Goal: Transaction & Acquisition: Subscribe to service/newsletter

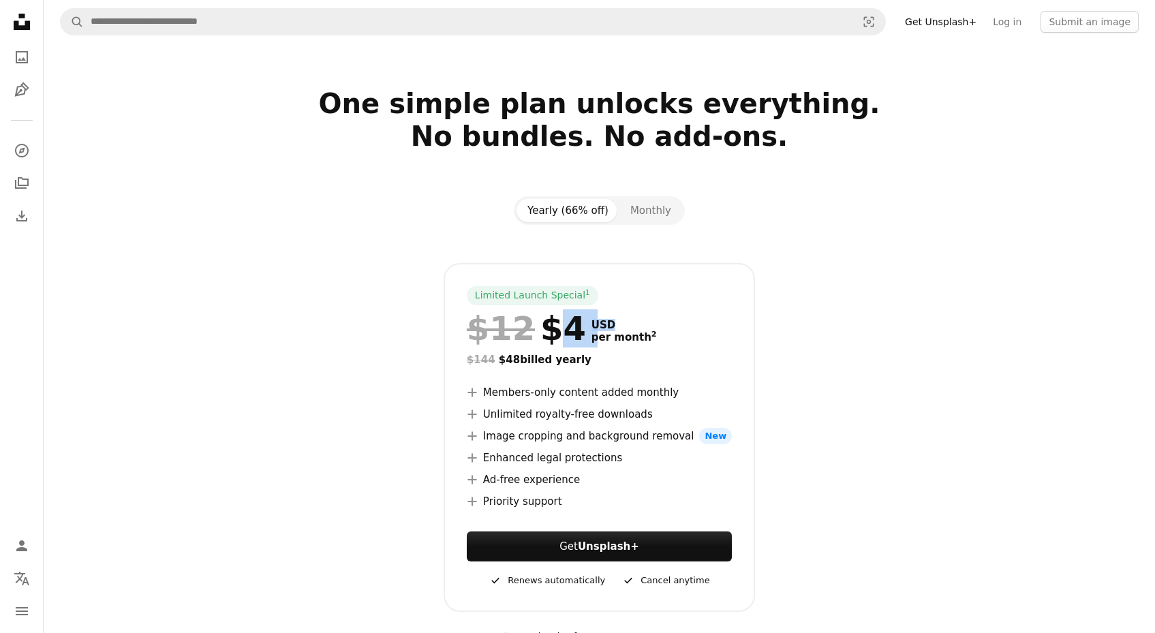
drag, startPoint x: 560, startPoint y: 321, endPoint x: 617, endPoint y: 326, distance: 56.8
click at [618, 326] on div "$12 $4 USD per month 2" at bounding box center [599, 328] width 265 height 35
click at [650, 205] on button "Monthly" at bounding box center [650, 210] width 63 height 23
click at [602, 204] on button "Yearly (66% off)" at bounding box center [567, 210] width 103 height 23
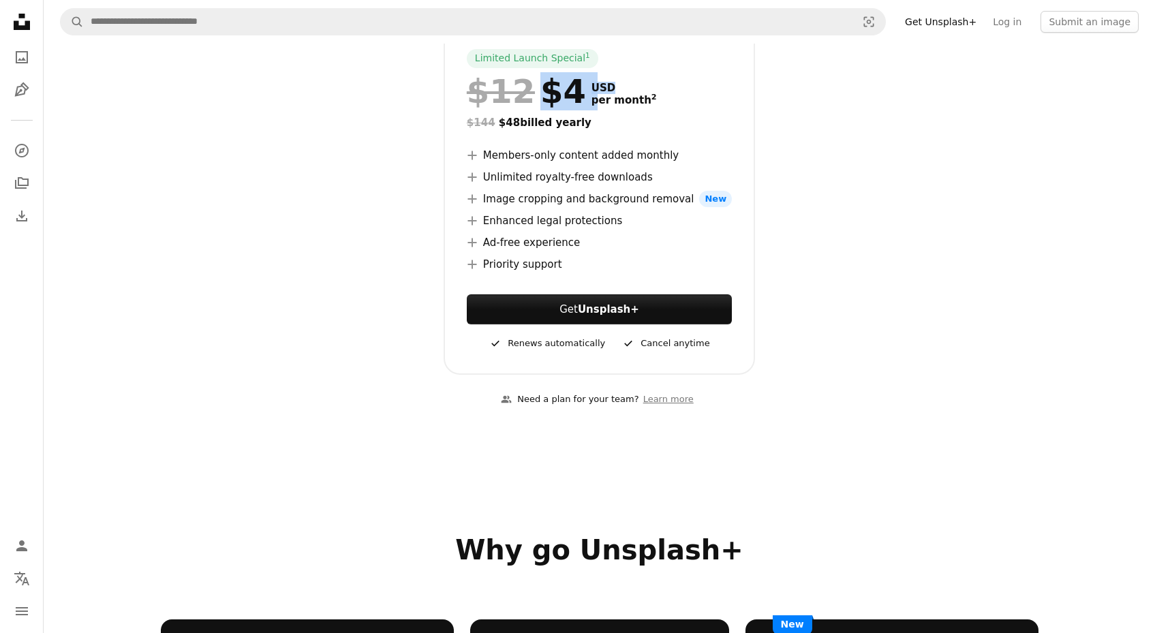
scroll to position [189, 0]
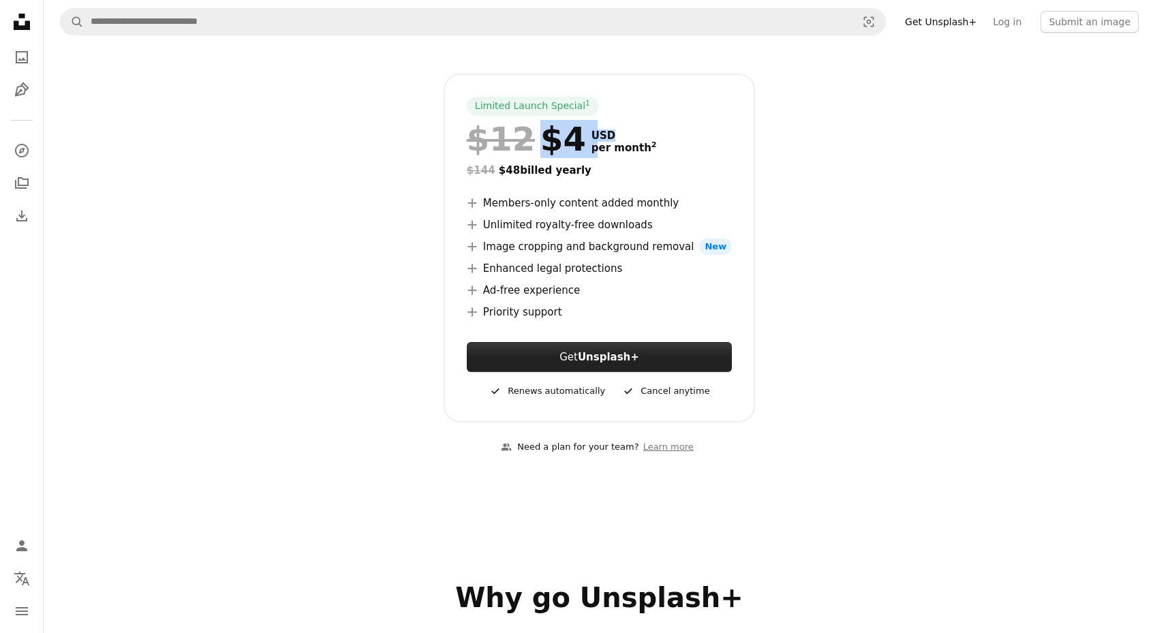
click at [587, 348] on button "Get Unsplash+" at bounding box center [599, 357] width 265 height 30
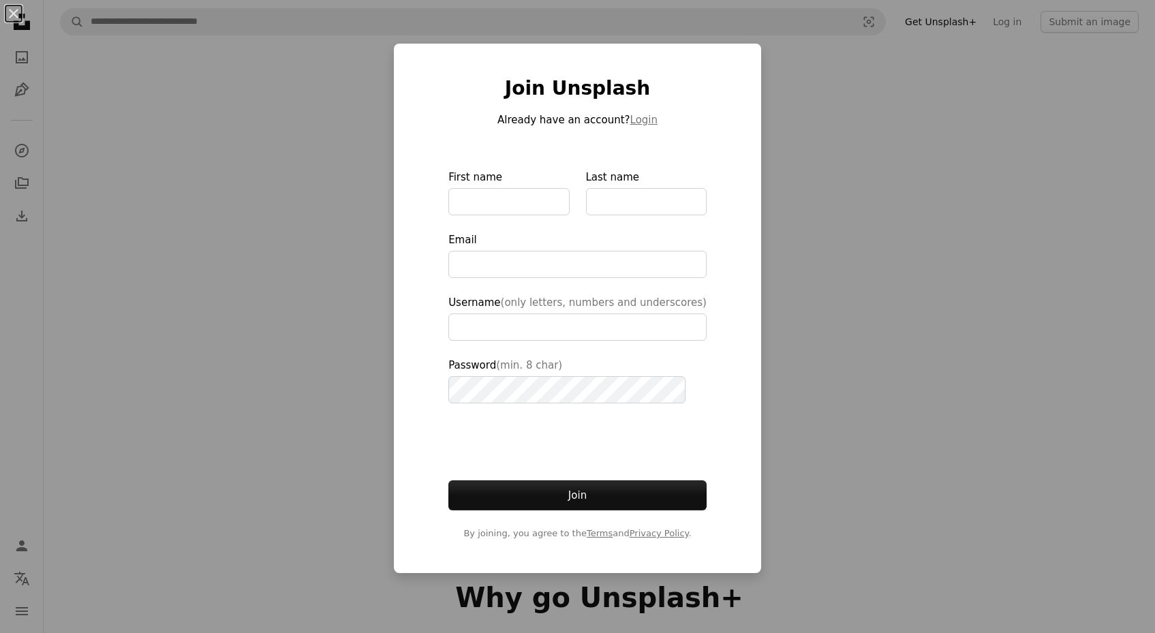
type input "**********"
click at [891, 422] on div "An X shape Join Unsplash Already have an account? Login First name Last name Em…" at bounding box center [577, 316] width 1155 height 633
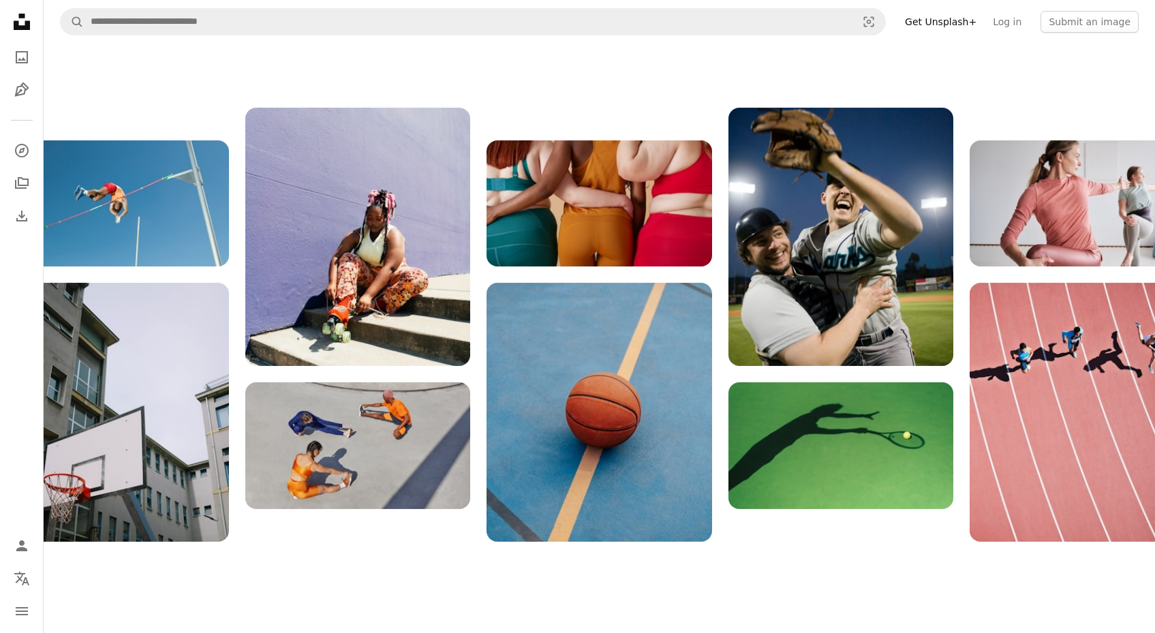
scroll to position [1543, 0]
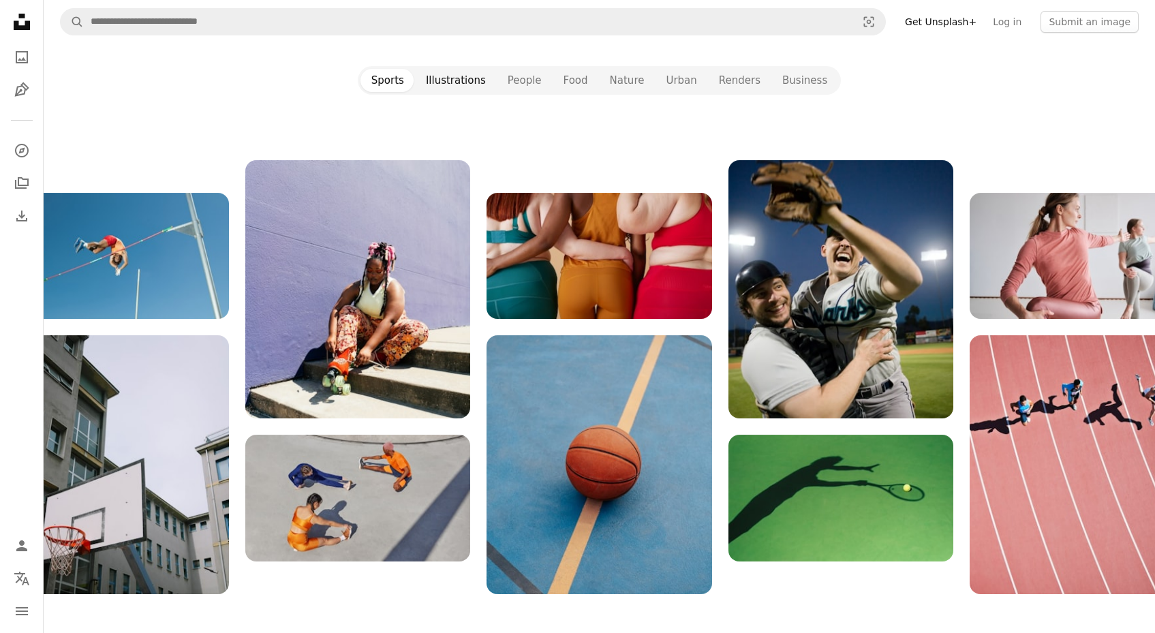
click at [464, 76] on button "Illustrations" at bounding box center [456, 80] width 82 height 23
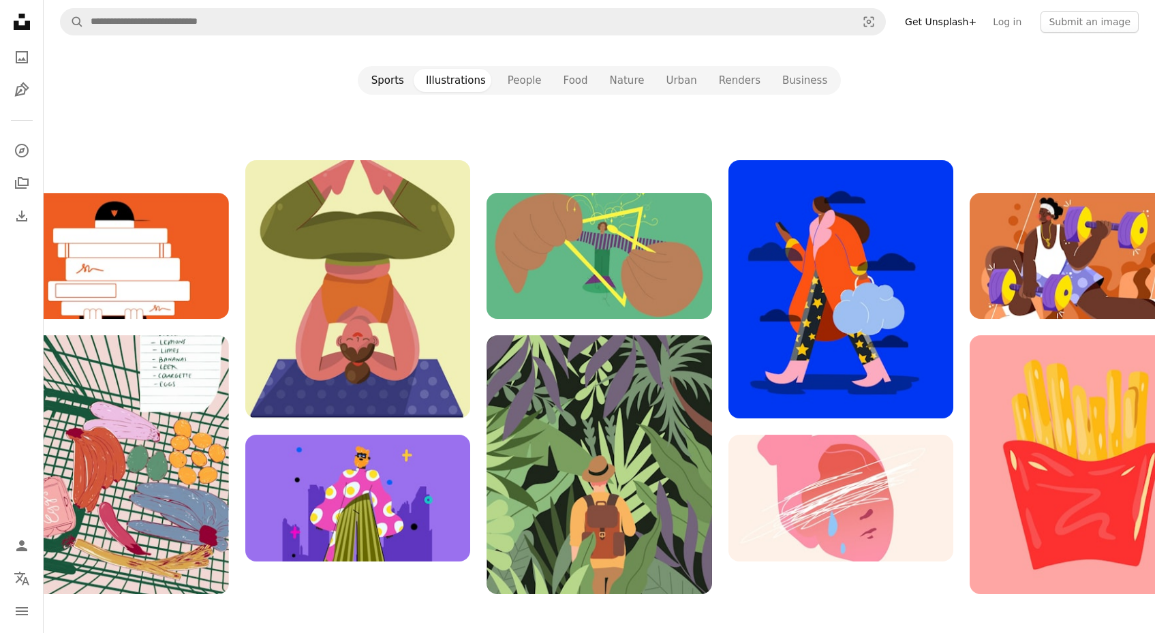
click at [401, 74] on button "Sports" at bounding box center [387, 80] width 55 height 23
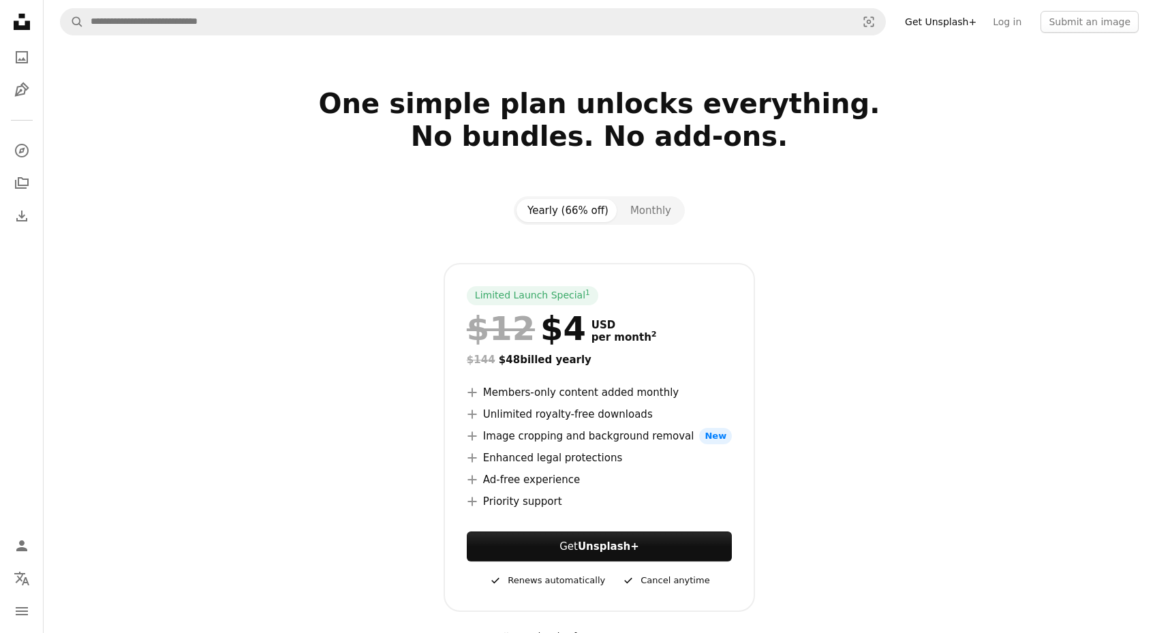
scroll to position [0, 0]
click at [645, 217] on button "Monthly" at bounding box center [650, 210] width 63 height 23
click at [581, 207] on button "Yearly (66% off)" at bounding box center [567, 210] width 103 height 23
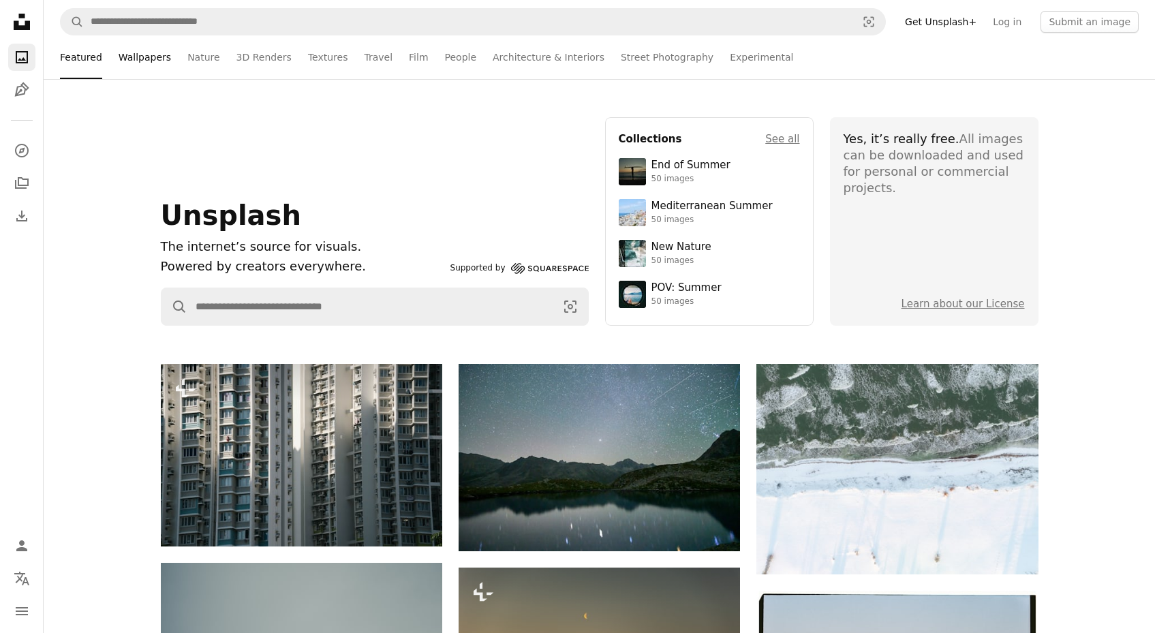
click at [151, 60] on link "Wallpapers" at bounding box center [145, 57] width 52 height 44
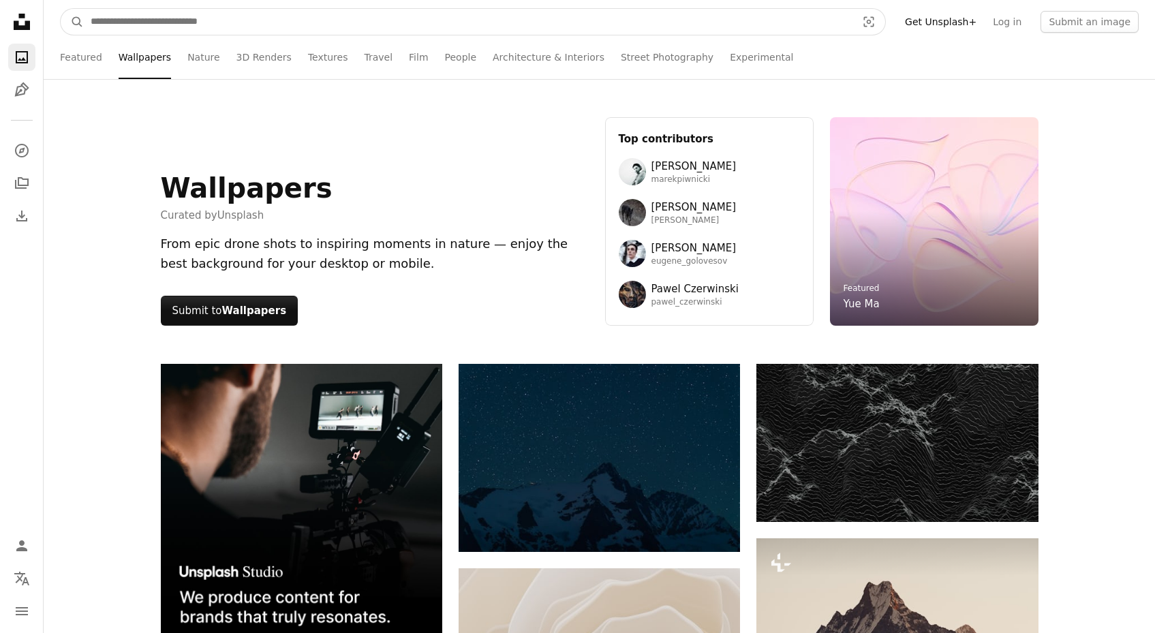
click at [320, 26] on input "Find visuals sitewide" at bounding box center [468, 22] width 769 height 26
type input "****"
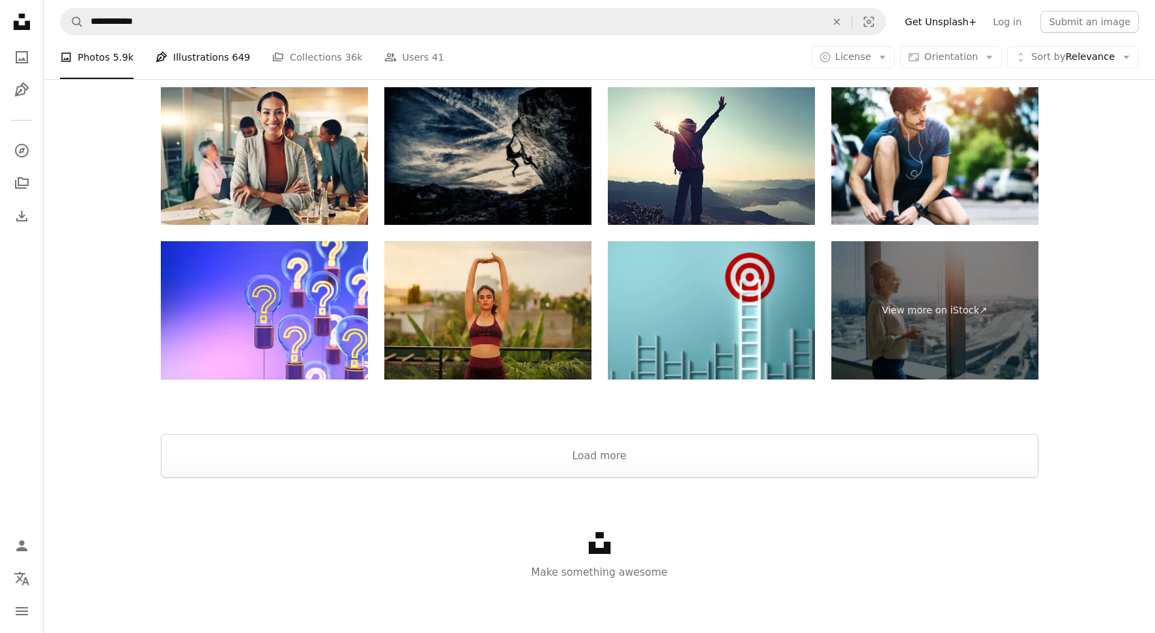
scroll to position [2274, 0]
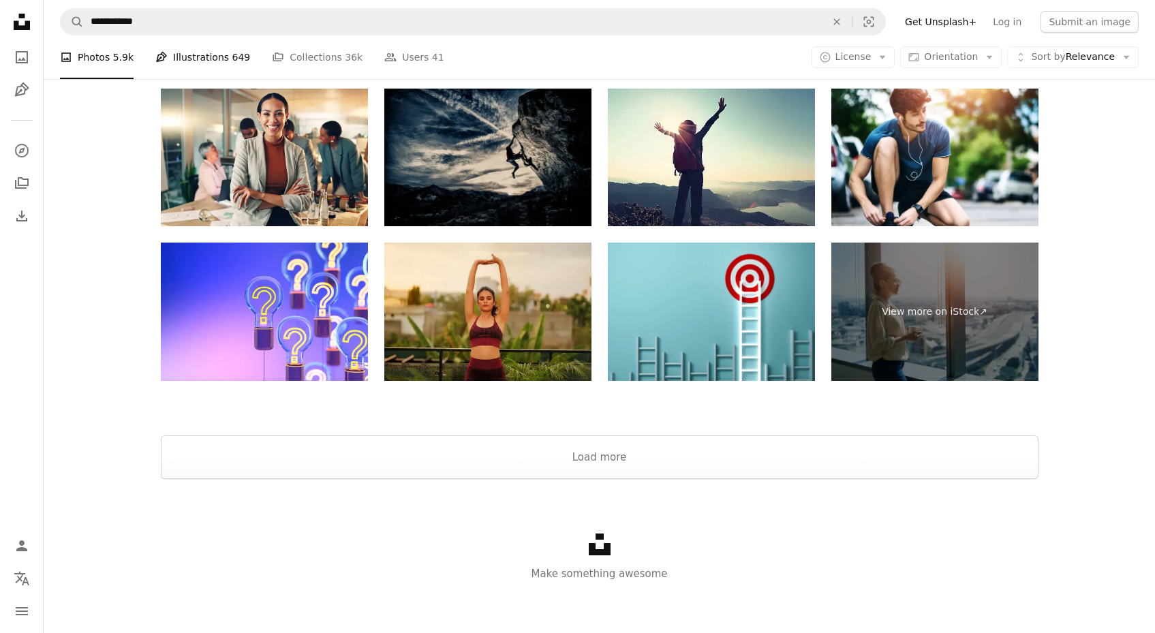
click at [217, 55] on link "Pen Tool Illustrations 649" at bounding box center [202, 57] width 95 height 44
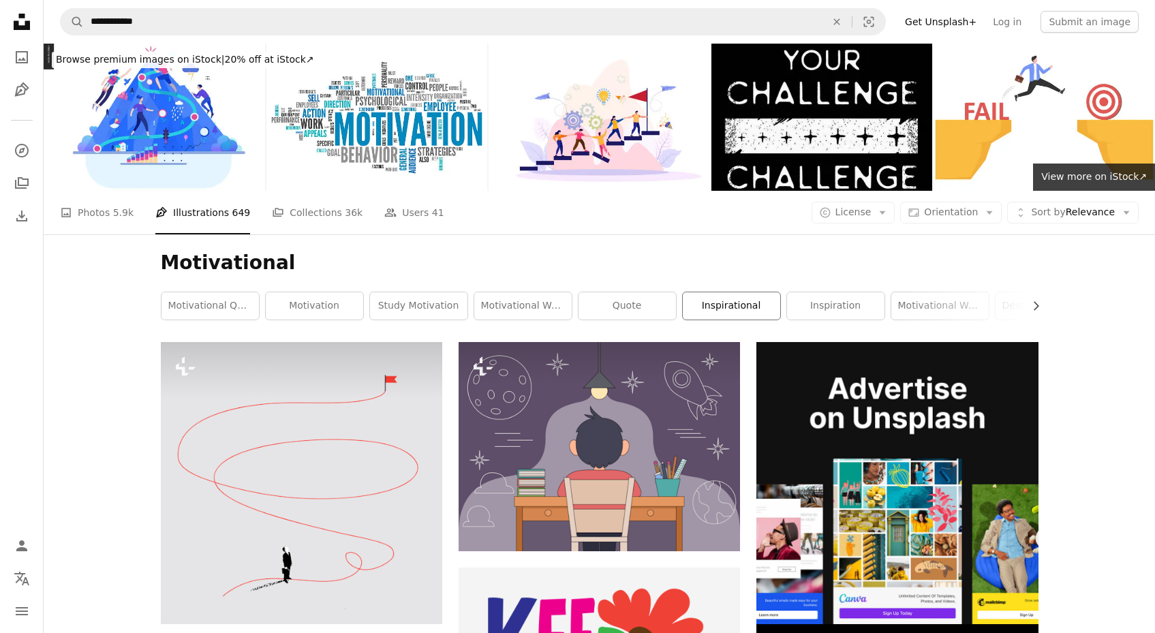
click at [707, 297] on link "inspirational" at bounding box center [731, 305] width 97 height 27
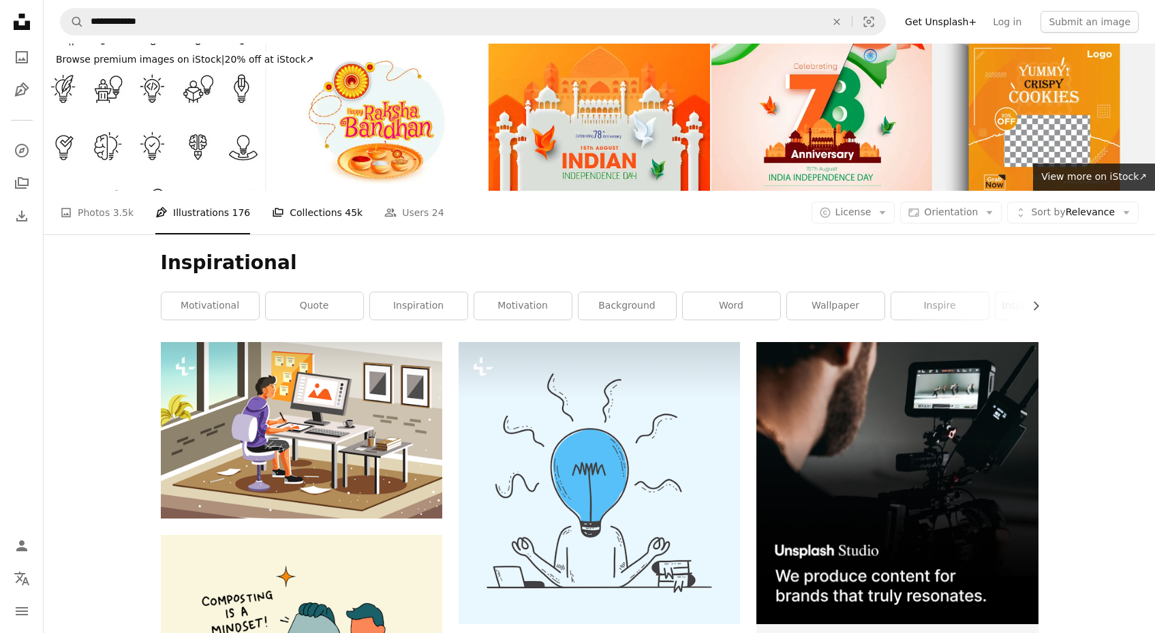
click at [284, 201] on link "A stack of folders Collections 45k" at bounding box center [317, 213] width 91 height 44
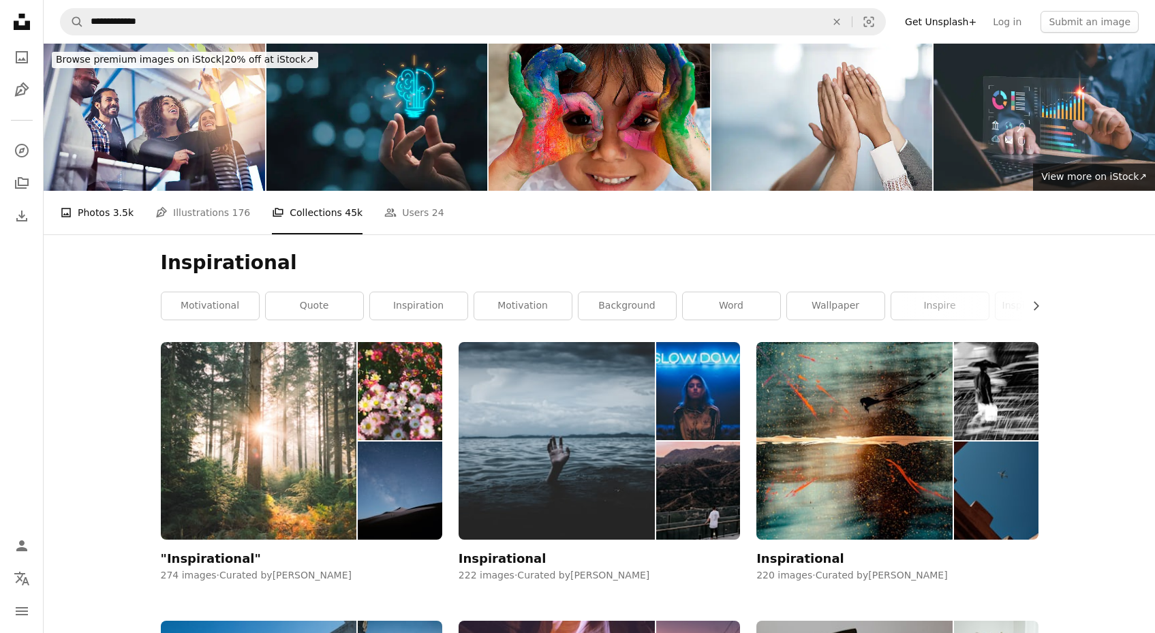
click at [78, 208] on link "A photo Photos 3.5k" at bounding box center [97, 213] width 74 height 44
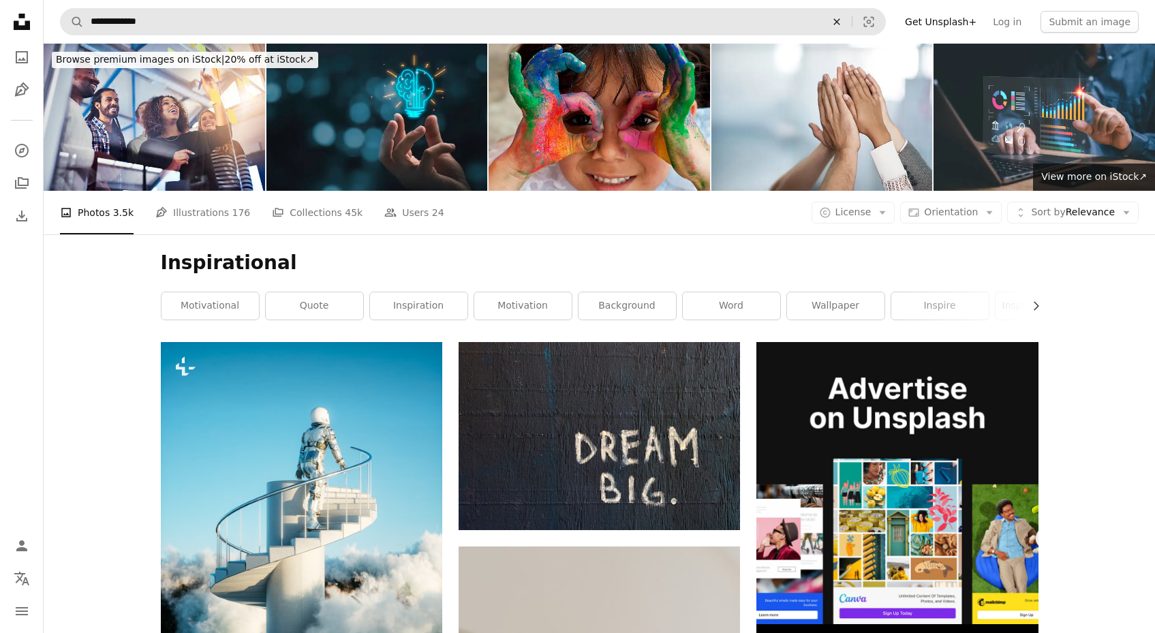
click at [848, 16] on button "An X shape" at bounding box center [837, 22] width 30 height 26
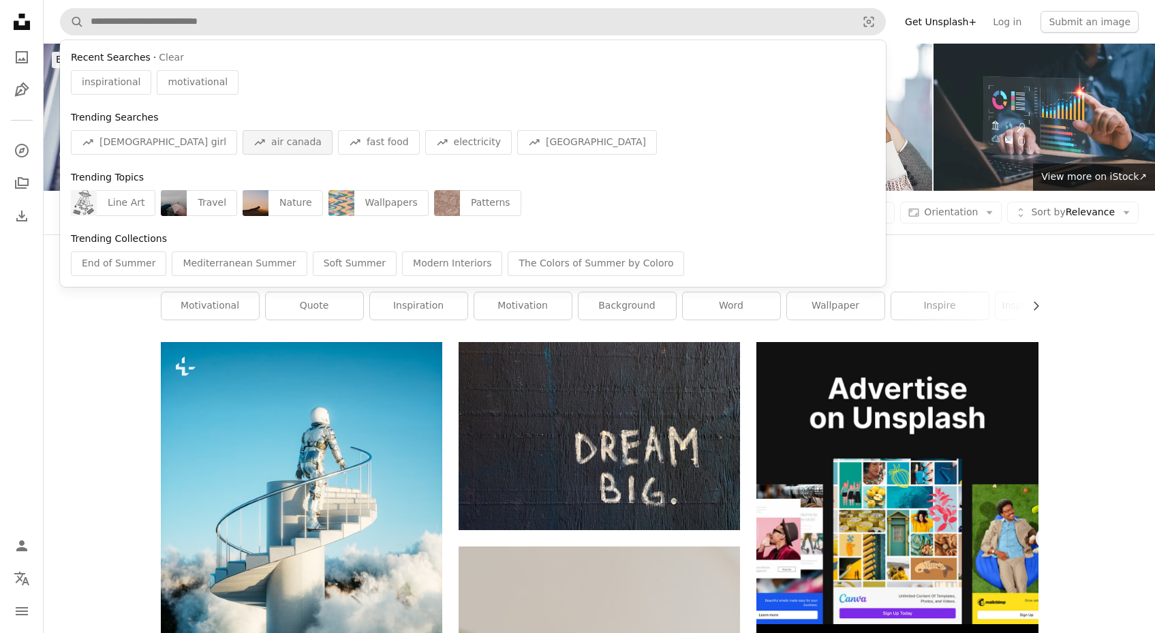
click at [243, 132] on div "A trend sign air canada" at bounding box center [288, 142] width 90 height 25
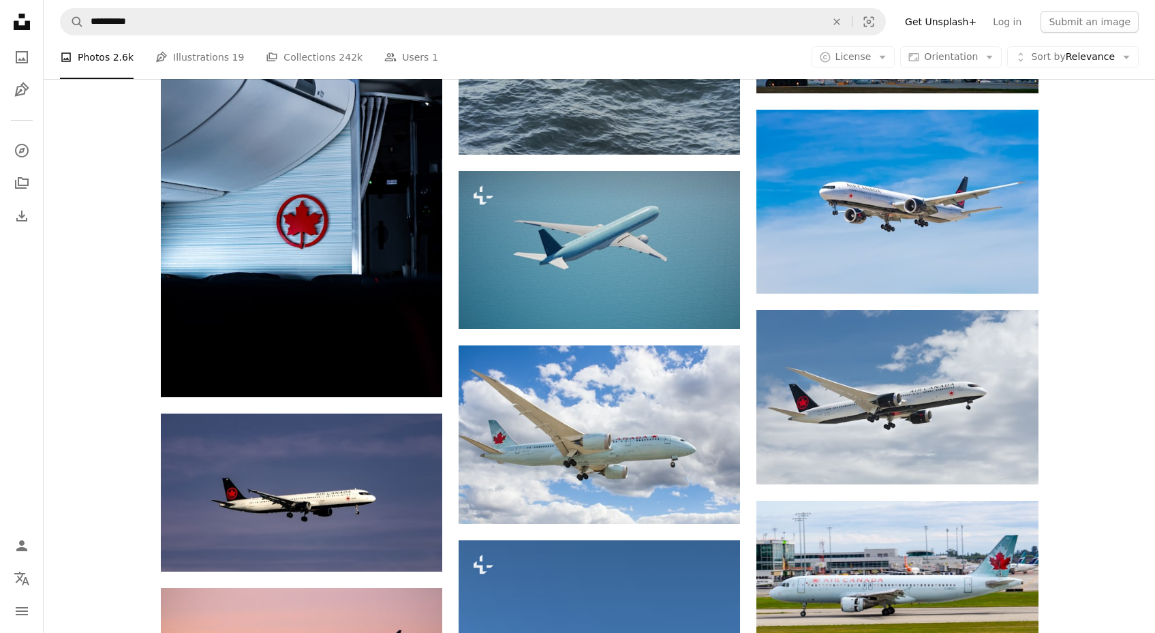
scroll to position [807, 0]
